Goal: Information Seeking & Learning: Understand process/instructions

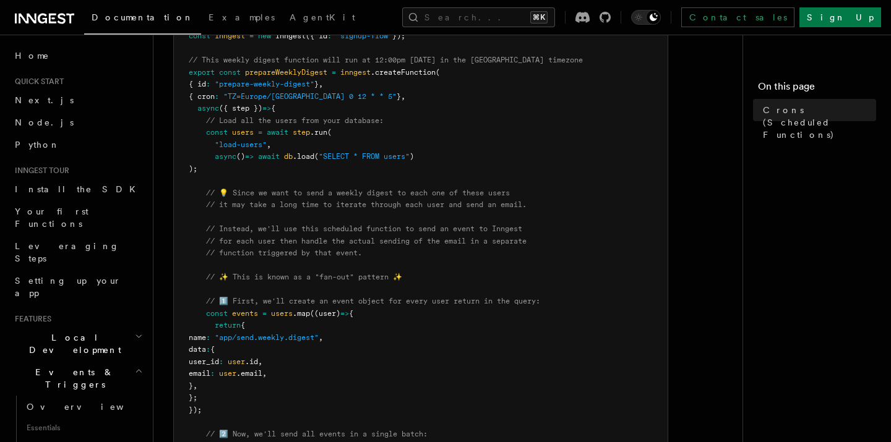
scroll to position [199, 0]
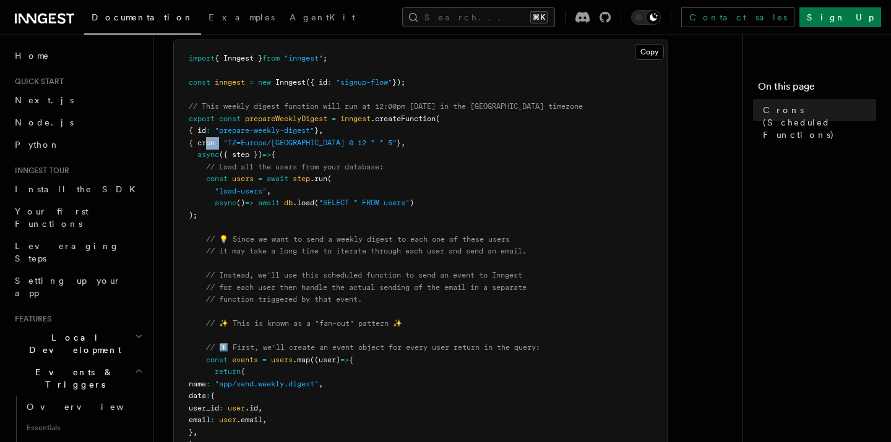
drag, startPoint x: 229, startPoint y: 143, endPoint x: 221, endPoint y: 132, distance: 13.2
click at [206, 141] on span "{ cron : "TZ=Europe/Paris 0 12 * * 5" } ," at bounding box center [297, 143] width 216 height 9
copy span "cron :"
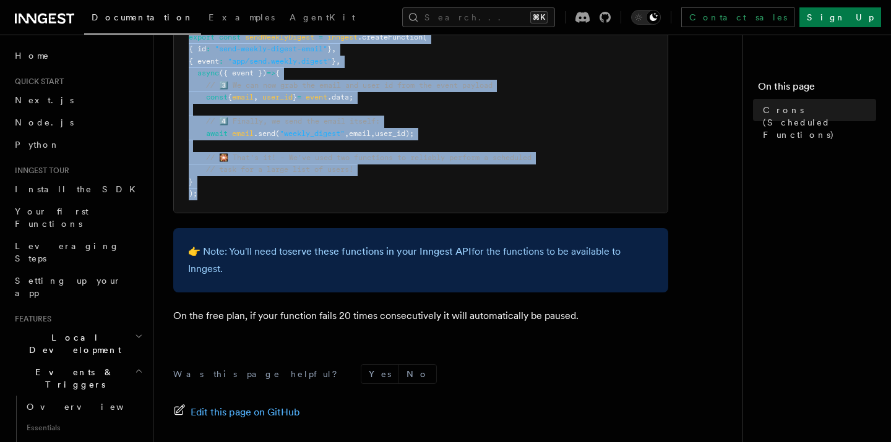
drag, startPoint x: 240, startPoint y: 118, endPoint x: 293, endPoint y: 199, distance: 96.6
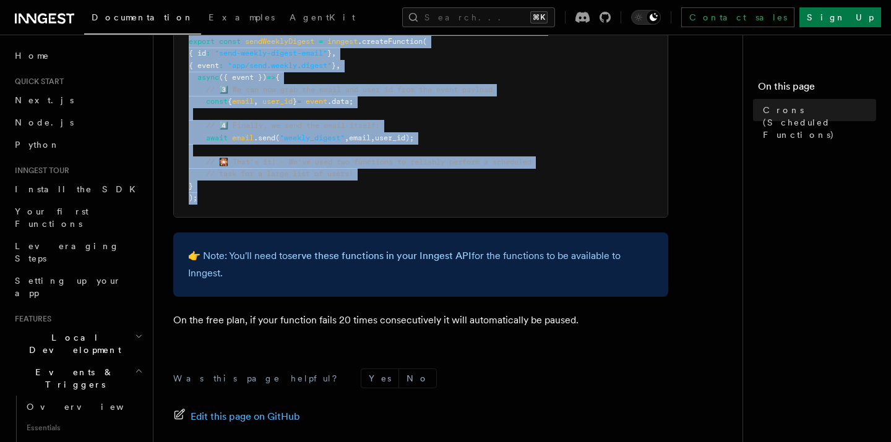
copy article "Crons (Scheduled Functions) You can create scheduled jobs using cron schedules …"
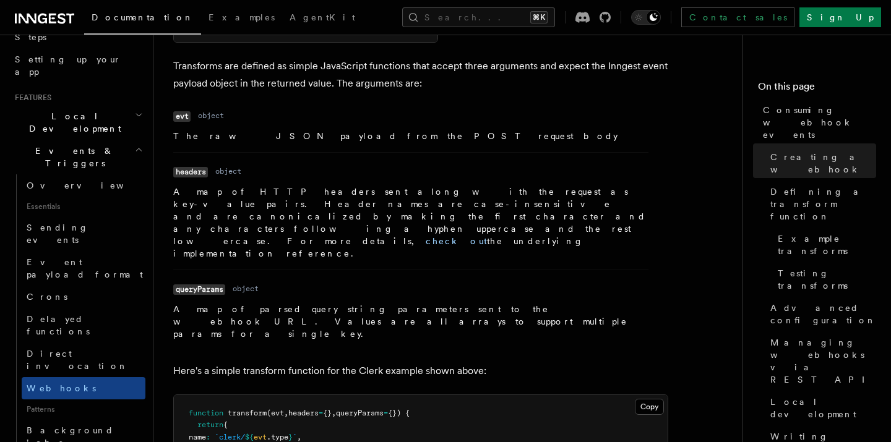
scroll to position [1315, 0]
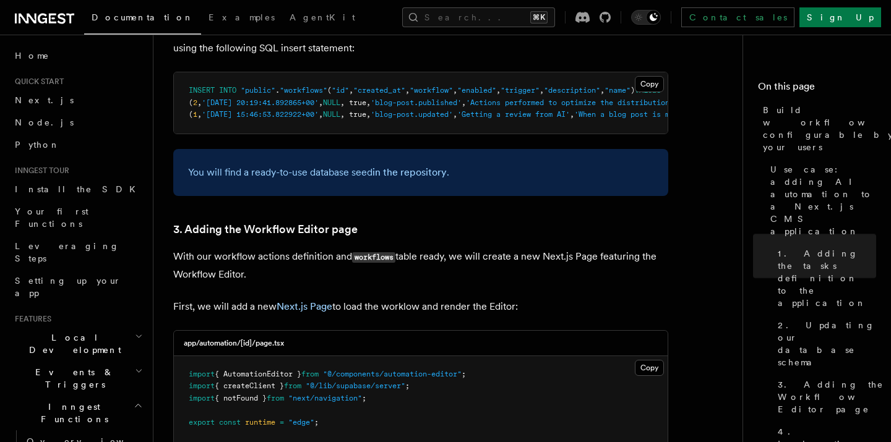
scroll to position [2762, 0]
